Goal: Use online tool/utility: Utilize a website feature to perform a specific function

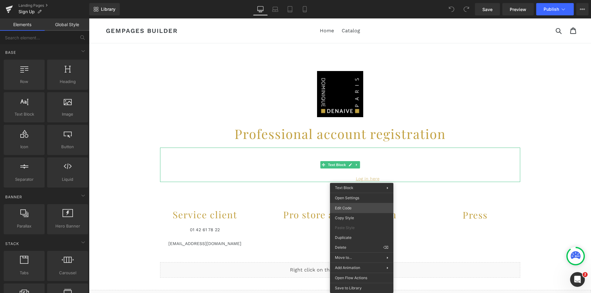
click at [346, 0] on div "You are previewing how the will restyle your page. You can not edit Elements in…" at bounding box center [295, 0] width 591 height 0
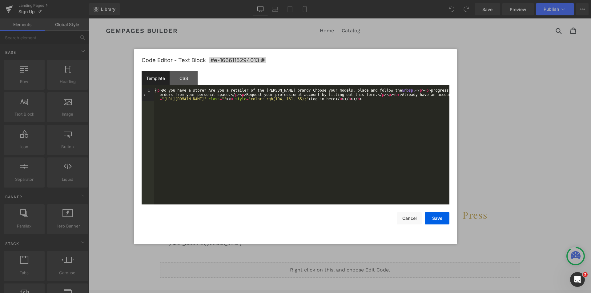
click at [238, 100] on div "< p > Do you have a store? Are you a retailer of the [PERSON_NAME] brand? Choos…" at bounding box center [301, 159] width 295 height 142
click at [445, 216] on button "Save" at bounding box center [437, 218] width 25 height 12
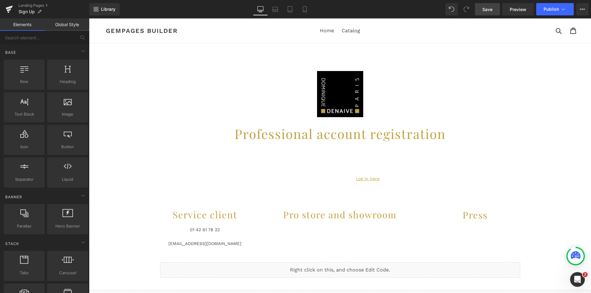
click at [486, 8] on span "Save" at bounding box center [487, 9] width 10 height 6
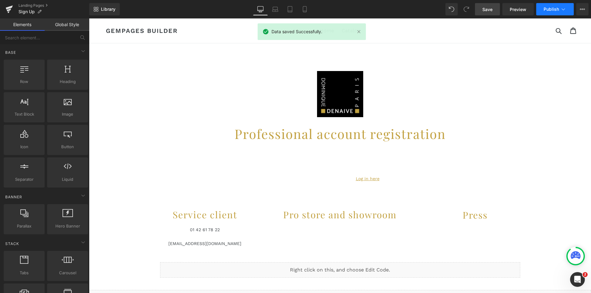
click at [564, 9] on icon at bounding box center [563, 9] width 6 height 6
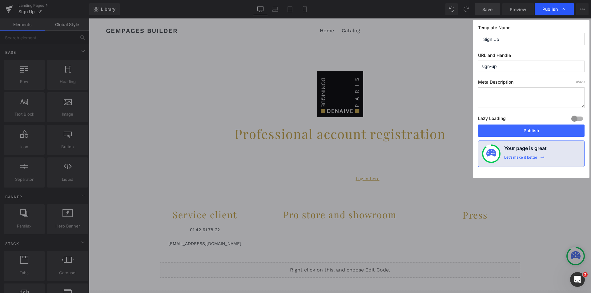
click at [563, 9] on icon at bounding box center [562, 9] width 3 height 2
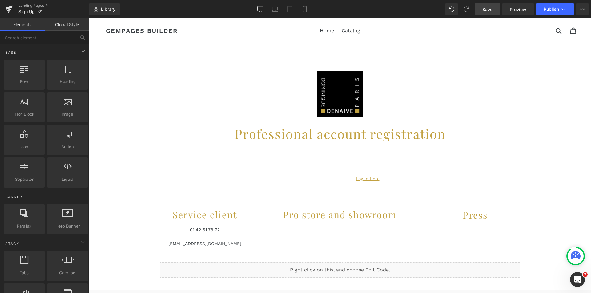
click at [563, 9] on icon at bounding box center [563, 9] width 6 height 6
